Goal: Understand process/instructions: Learn how to perform a task or action

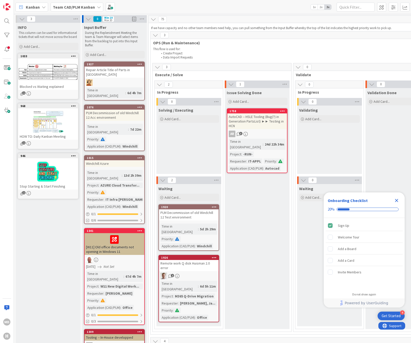
click at [157, 68] on icon at bounding box center [158, 67] width 6 height 6
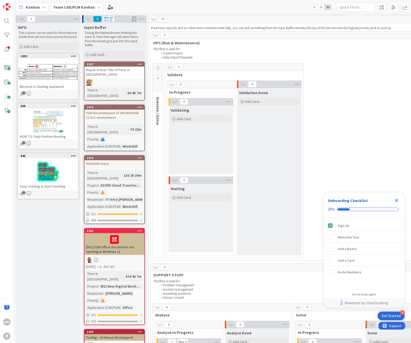
click at [157, 67] on icon at bounding box center [158, 69] width 6 height 6
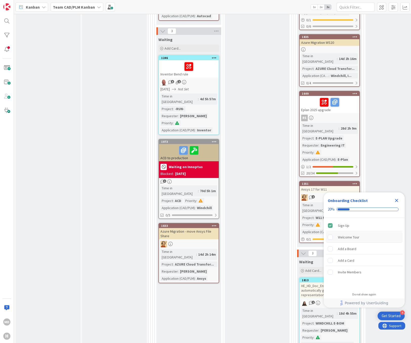
scroll to position [886, 0]
click at [351, 237] on div "Welcome Tour" at bounding box center [349, 237] width 22 height 6
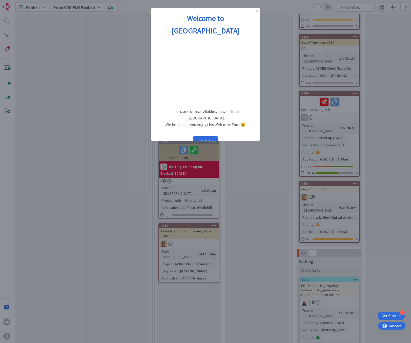
scroll to position [0, 0]
click at [212, 136] on button "START" at bounding box center [205, 141] width 25 height 10
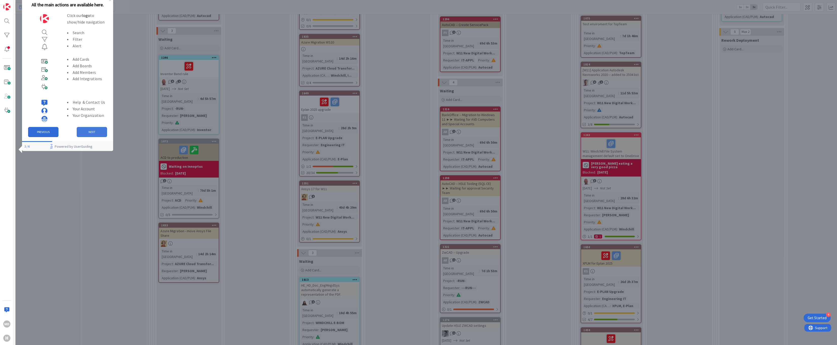
click at [94, 129] on button "NEXT" at bounding box center [92, 132] width 30 height 10
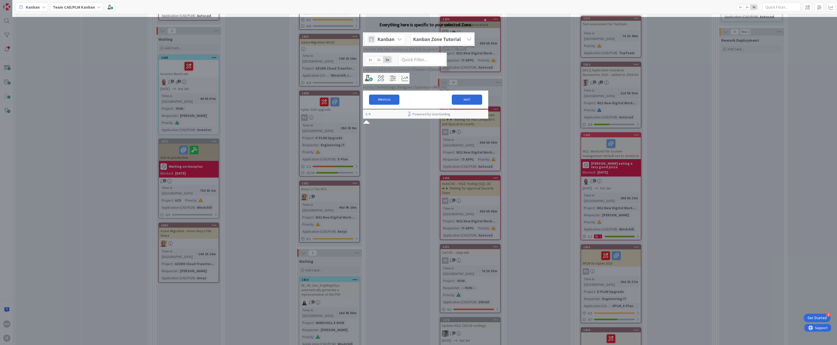
click at [402, 46] on img at bounding box center [419, 39] width 112 height 14
click at [411, 7] on div "Kanban Team CAD/PLM Kanban 1x 2x 3x 3 INFO This column can be used for informat…" at bounding box center [425, 172] width 823 height 345
click at [411, 105] on button "NEXT" at bounding box center [467, 100] width 30 height 10
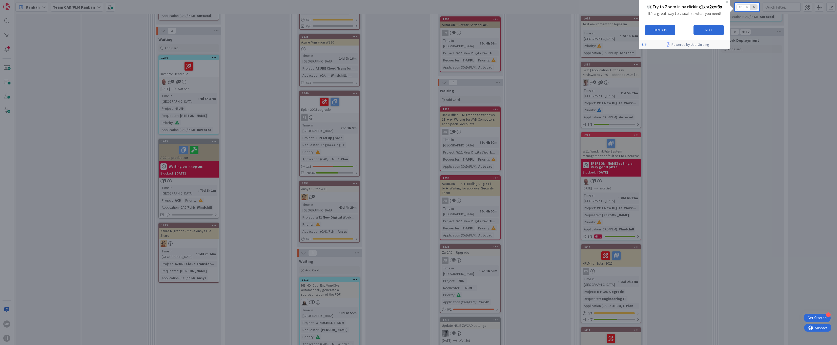
click at [411, 5] on span "1x" at bounding box center [740, 7] width 7 height 5
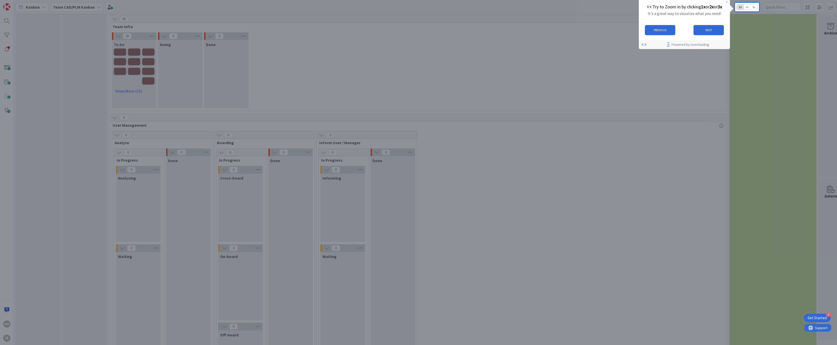
click at [411, 7] on span "2x" at bounding box center [747, 7] width 7 height 5
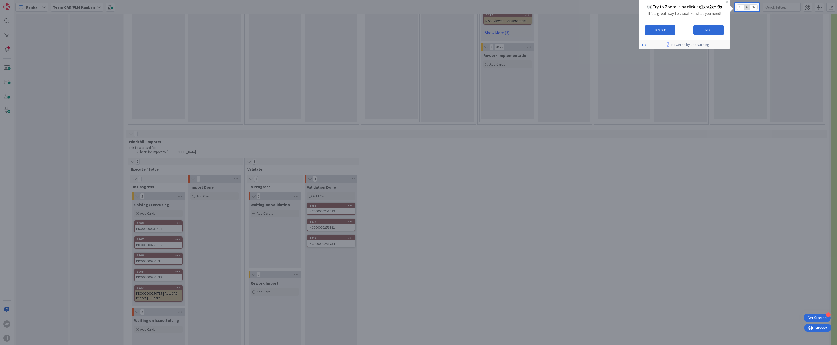
click at [411, 8] on span "3x" at bounding box center [754, 7] width 7 height 5
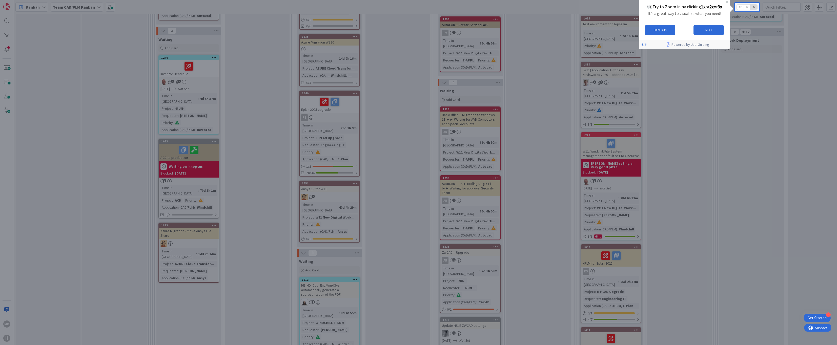
click at [411, 8] on span "2x" at bounding box center [747, 7] width 7 height 5
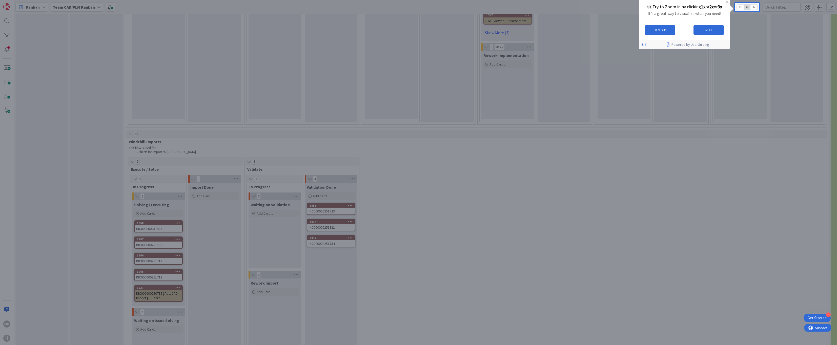
click at [411, 8] on span "3x" at bounding box center [754, 7] width 7 height 5
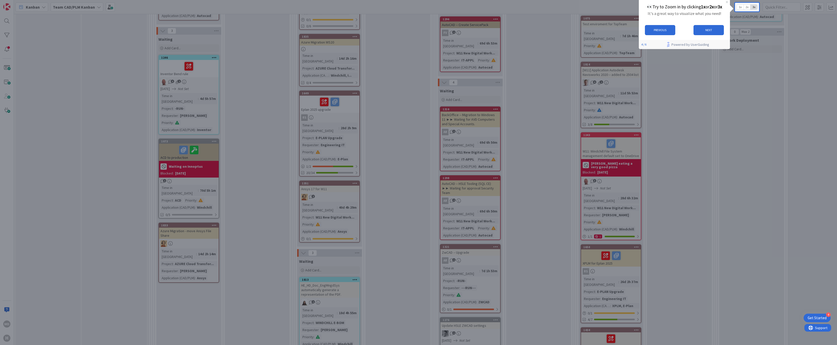
click at [411, 7] on span "2x" at bounding box center [747, 7] width 7 height 5
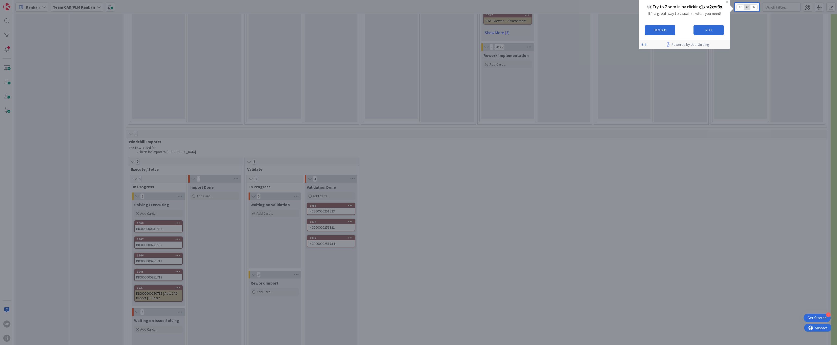
click at [411, 7] on span "3x" at bounding box center [754, 7] width 7 height 5
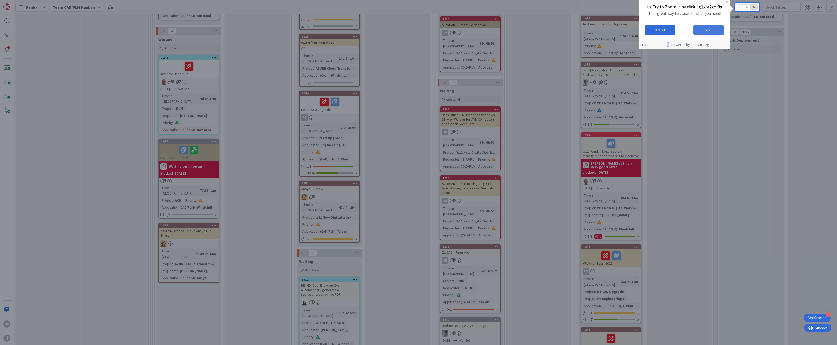
click at [411, 30] on button "NEXT" at bounding box center [709, 30] width 30 height 10
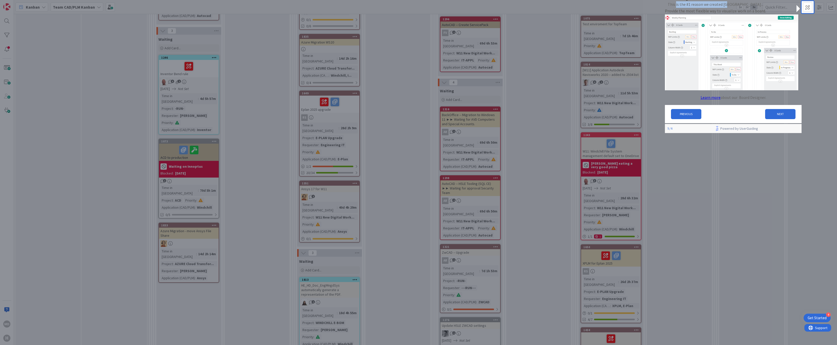
drag, startPoint x: 702, startPoint y: 11, endPoint x: 753, endPoint y: 10, distance: 51.7
click at [411, 8] on p "This is the #1 reason we created [GEOGRAPHIC_DATA]..." at bounding box center [715, 4] width 101 height 7
click at [411, 117] on button "NEXT" at bounding box center [780, 114] width 30 height 10
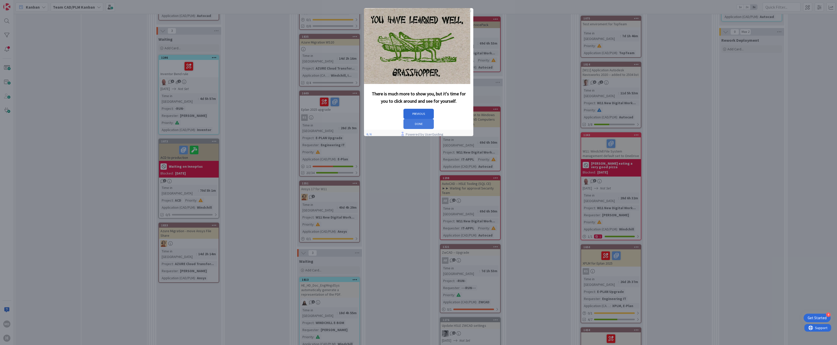
click at [411, 119] on button "DONE" at bounding box center [418, 124] width 30 height 10
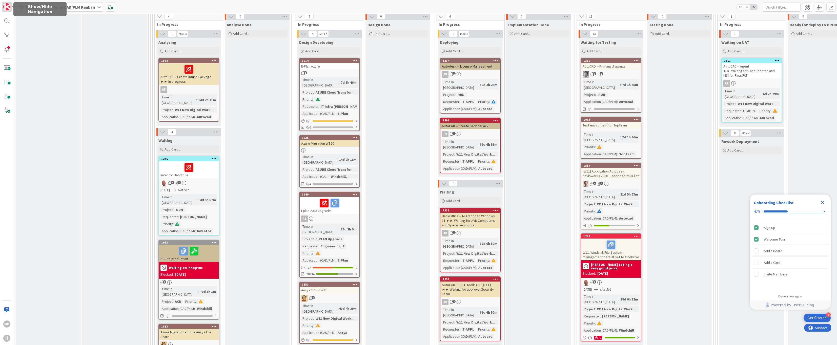
click at [7, 9] on img at bounding box center [6, 6] width 7 height 7
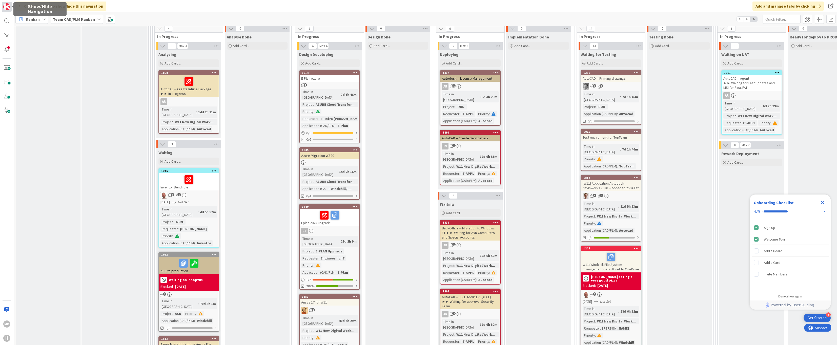
click at [7, 5] on img at bounding box center [6, 6] width 7 height 7
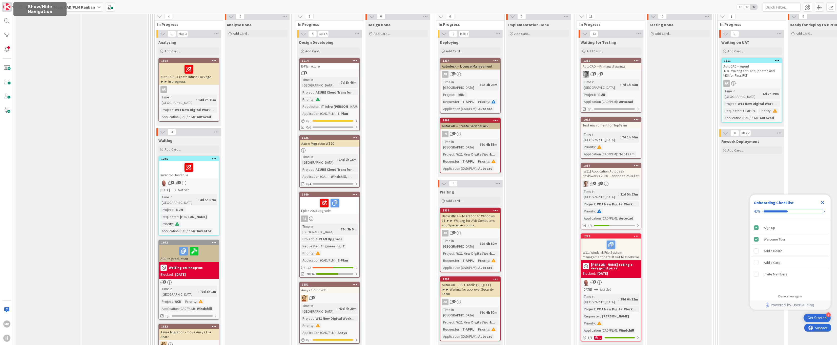
click at [7, 5] on img at bounding box center [6, 6] width 7 height 7
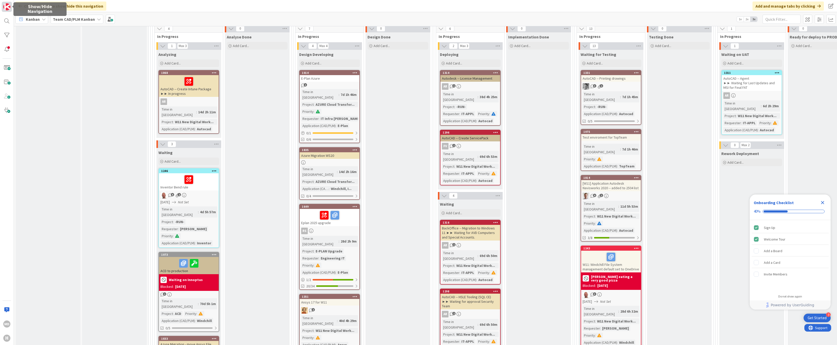
click at [7, 5] on img at bounding box center [6, 6] width 7 height 7
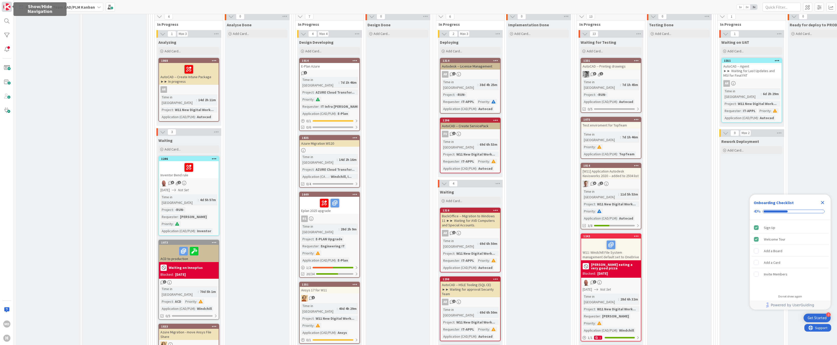
click at [7, 5] on img at bounding box center [6, 6] width 7 height 7
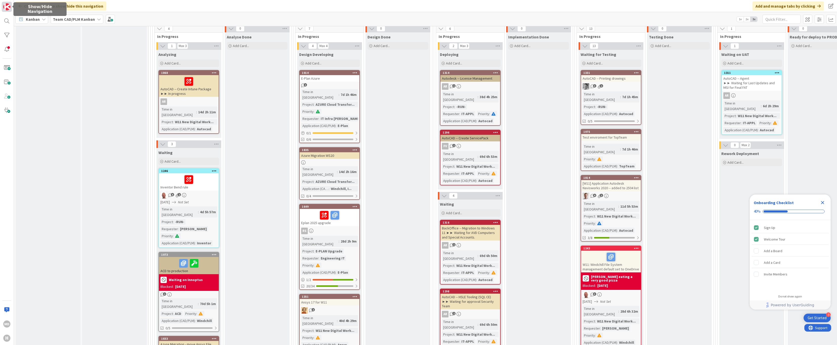
click at [9, 6] on img at bounding box center [6, 6] width 7 height 7
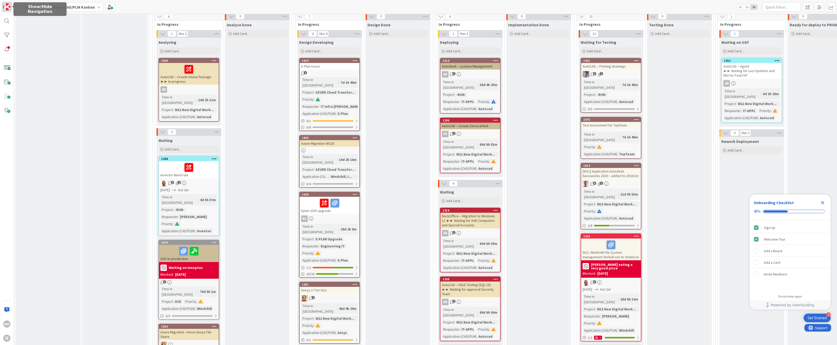
drag, startPoint x: 9, startPoint y: 6, endPoint x: 5, endPoint y: 4, distance: 4.3
click at [5, 4] on img at bounding box center [6, 6] width 7 height 7
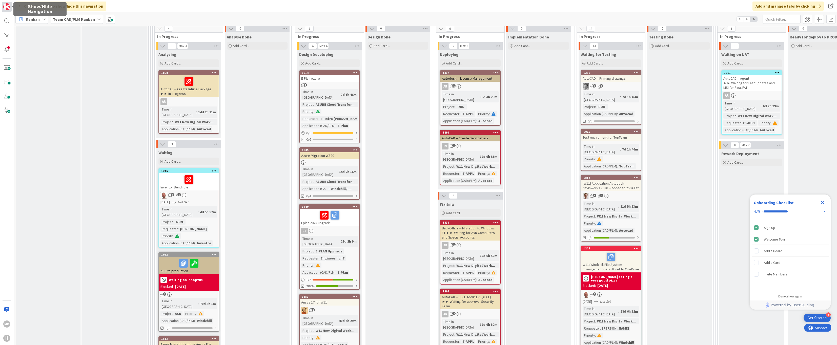
click at [5, 4] on img at bounding box center [6, 6] width 7 height 7
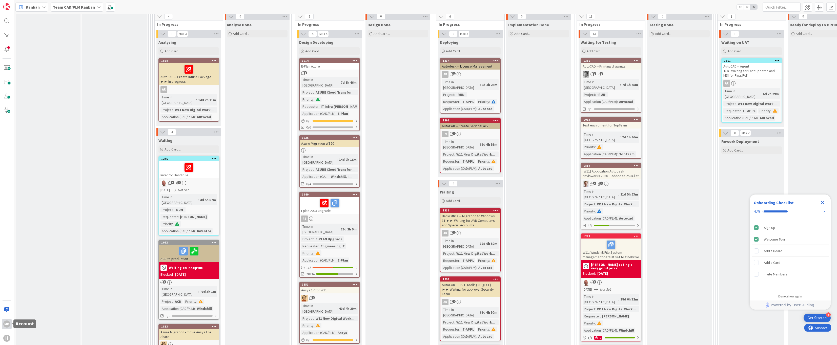
click at [4, 324] on div "MD" at bounding box center [6, 324] width 7 height 7
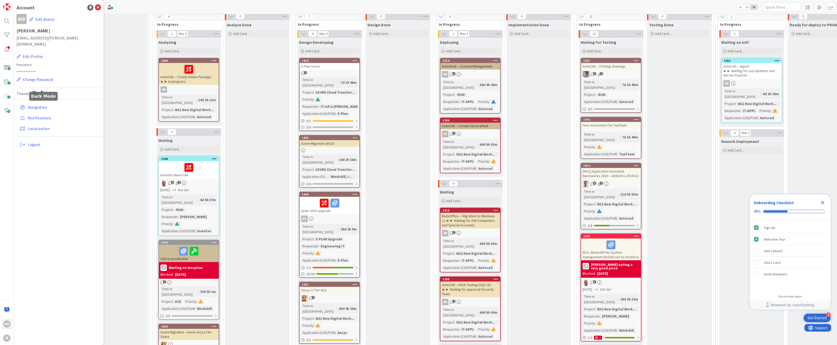
click at [43, 91] on icon at bounding box center [43, 94] width 6 height 6
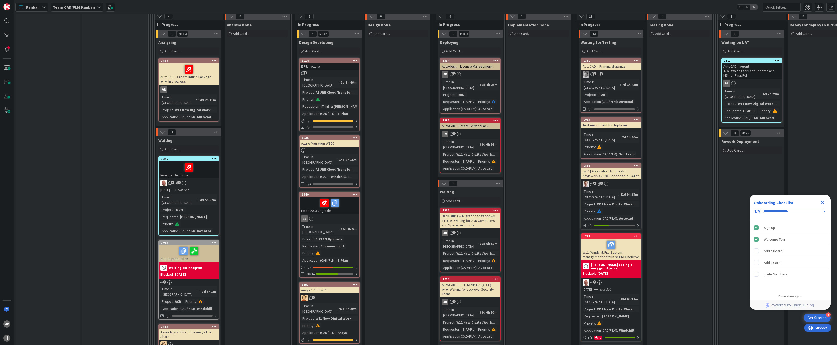
click at [411, 204] on icon "Close Checklist" at bounding box center [823, 203] width 6 height 6
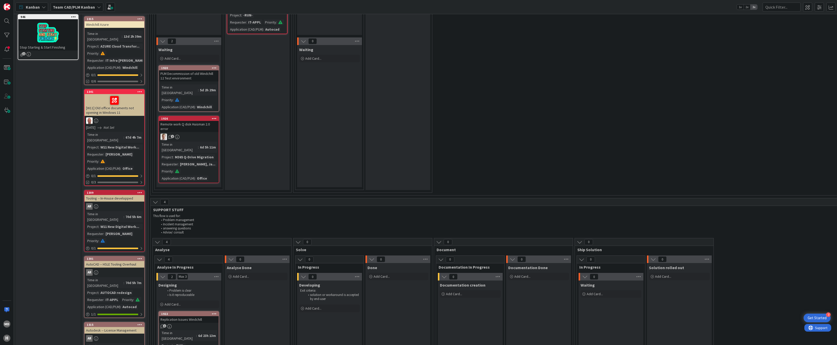
scroll to position [127, 0]
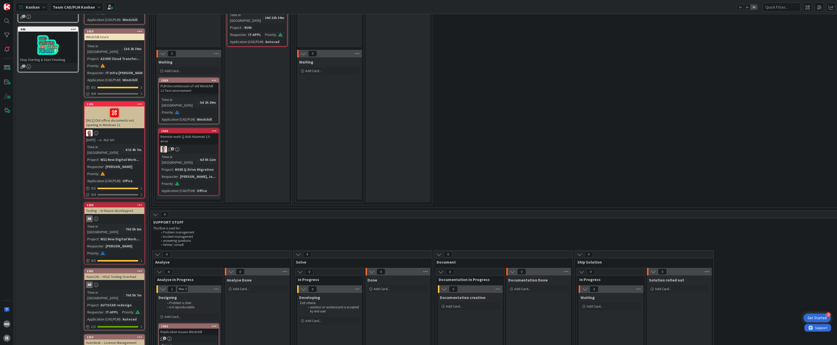
drag, startPoint x: 514, startPoint y: 150, endPoint x: 517, endPoint y: 114, distance: 35.8
click at [411, 114] on div "3 Execute / Solve 2 In Progress 0 Solving / Executing Add Card... 2 Waiting Add…" at bounding box center [574, 71] width 845 height 271
